Goal: Task Accomplishment & Management: Complete application form

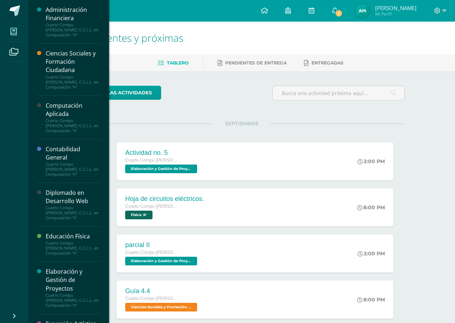
click at [16, 35] on icon at bounding box center [13, 31] width 6 height 7
click at [79, 113] on div "Computación Aplicada" at bounding box center [73, 109] width 55 height 17
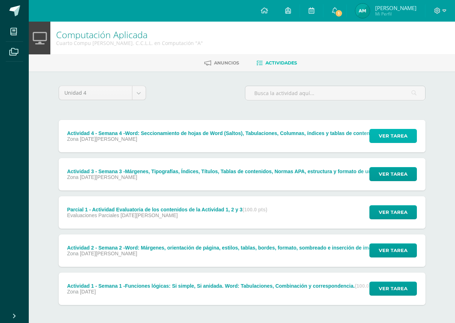
click at [386, 132] on span "Ver tarea" at bounding box center [393, 135] width 29 height 13
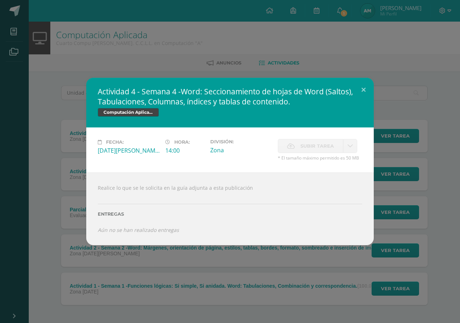
click at [303, 142] on span "Subir tarea" at bounding box center [317, 145] width 33 height 13
click at [309, 147] on span "Subir tarea" at bounding box center [317, 145] width 33 height 13
click at [310, 148] on span "Subir tarea" at bounding box center [317, 145] width 33 height 13
click at [314, 149] on span "Subir tarea" at bounding box center [317, 145] width 33 height 13
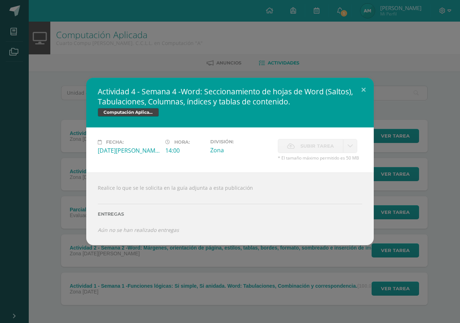
click at [314, 149] on span "Subir tarea" at bounding box center [317, 145] width 33 height 13
click at [364, 93] on button at bounding box center [364, 90] width 21 height 24
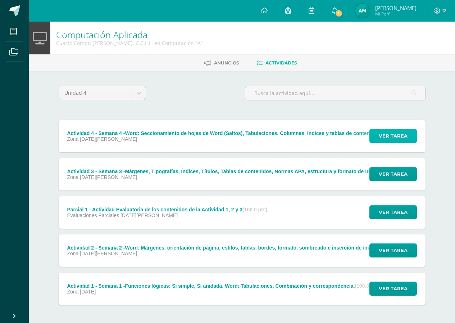
click at [387, 135] on span "Ver tarea" at bounding box center [393, 135] width 29 height 13
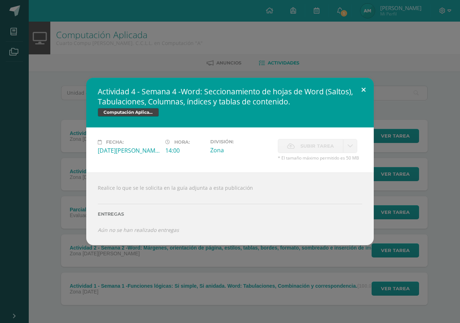
click at [368, 90] on button at bounding box center [364, 90] width 21 height 24
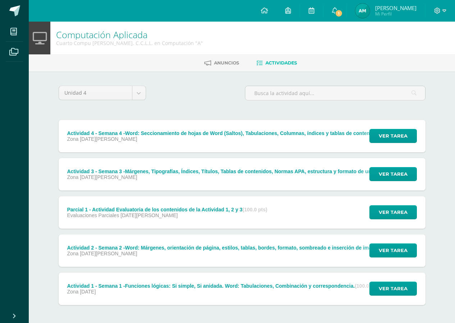
click at [370, 131] on div "Ver tarea" at bounding box center [392, 136] width 67 height 32
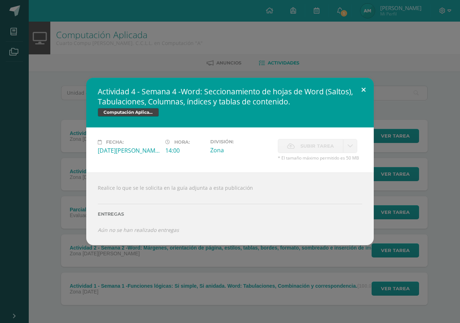
click at [360, 87] on button at bounding box center [364, 90] width 21 height 24
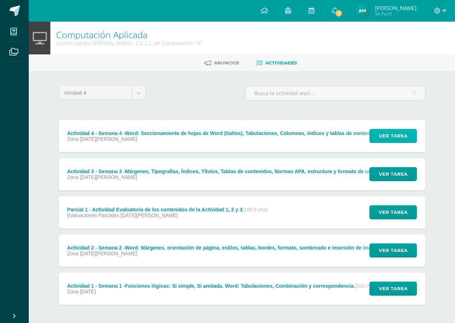
click at [373, 135] on button "Ver tarea" at bounding box center [392, 136] width 47 height 14
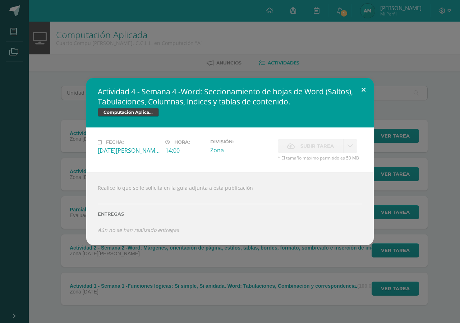
click at [366, 86] on button at bounding box center [364, 90] width 21 height 24
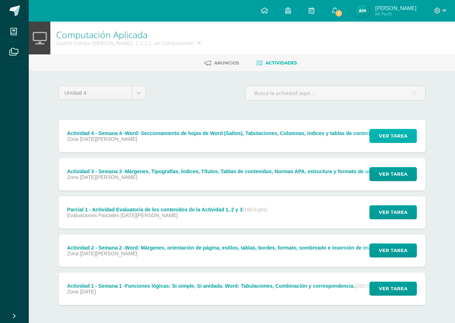
click at [391, 133] on span "Ver tarea" at bounding box center [393, 135] width 29 height 13
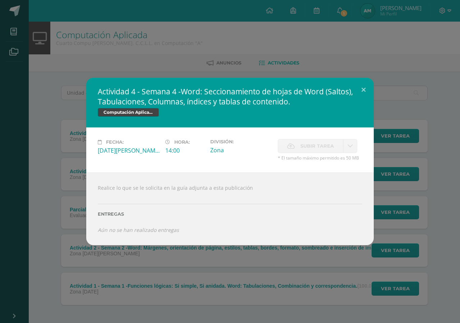
click at [331, 144] on span "Subir tarea" at bounding box center [317, 145] width 33 height 13
click at [330, 144] on span "Subir tarea" at bounding box center [317, 145] width 33 height 13
click at [332, 144] on span "Subir tarea" at bounding box center [317, 145] width 33 height 13
click at [368, 82] on button at bounding box center [364, 90] width 21 height 24
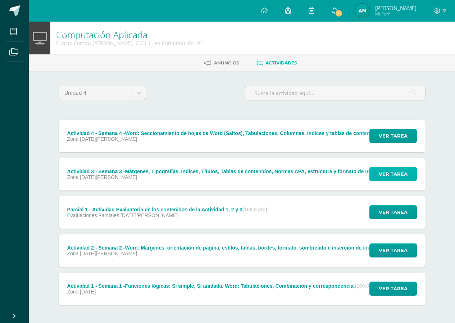
click at [396, 174] on span "Ver tarea" at bounding box center [393, 173] width 29 height 13
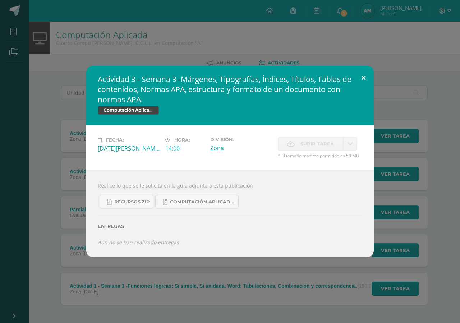
click at [360, 86] on button at bounding box center [364, 77] width 21 height 24
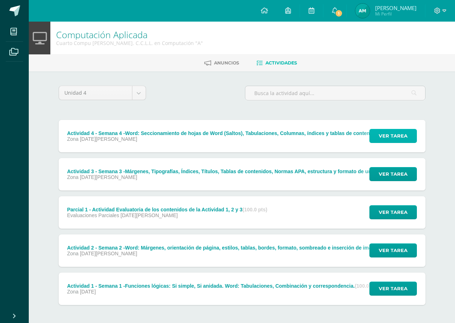
click at [387, 135] on span "Ver tarea" at bounding box center [393, 135] width 29 height 13
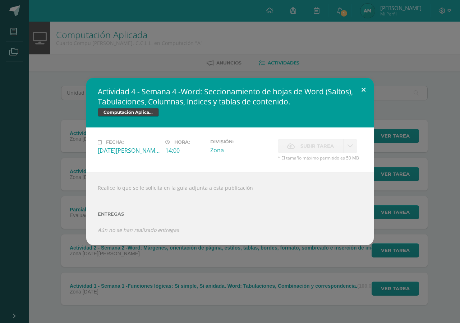
click at [360, 86] on button at bounding box center [364, 90] width 21 height 24
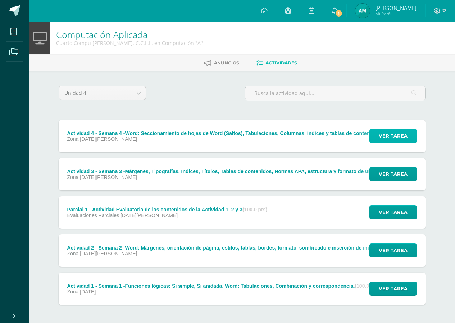
click at [390, 138] on span "Ver tarea" at bounding box center [393, 135] width 29 height 13
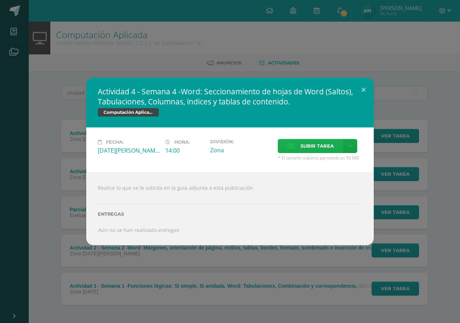
click at [320, 149] on span "Subir tarea" at bounding box center [317, 145] width 33 height 13
click at [0, 0] on input "Subir tarea" at bounding box center [0, 0] width 0 height 0
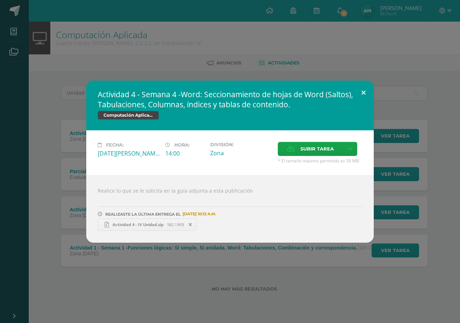
click at [364, 96] on button at bounding box center [364, 93] width 21 height 24
